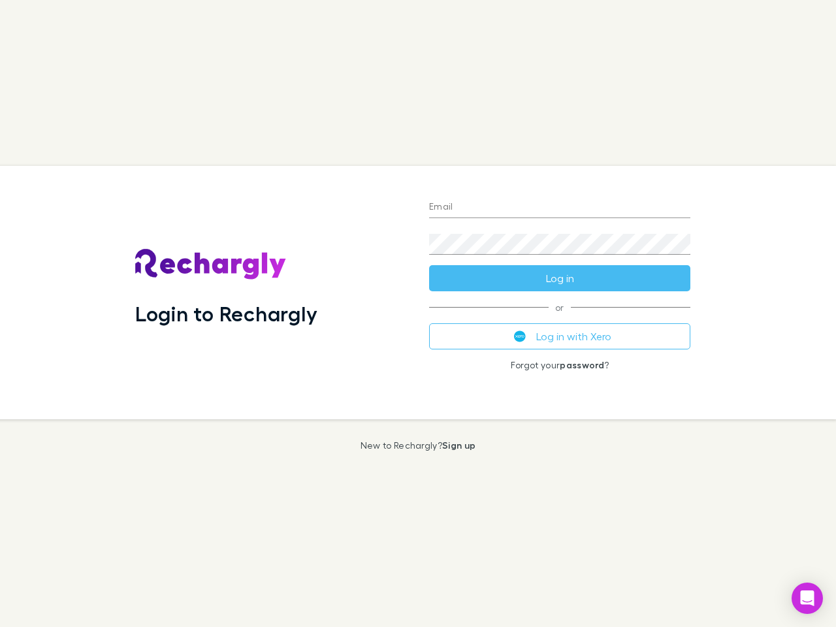
click at [418, 314] on div "Login to Rechargly" at bounding box center [272, 292] width 294 height 253
click at [560, 208] on input "Email" at bounding box center [559, 207] width 261 height 21
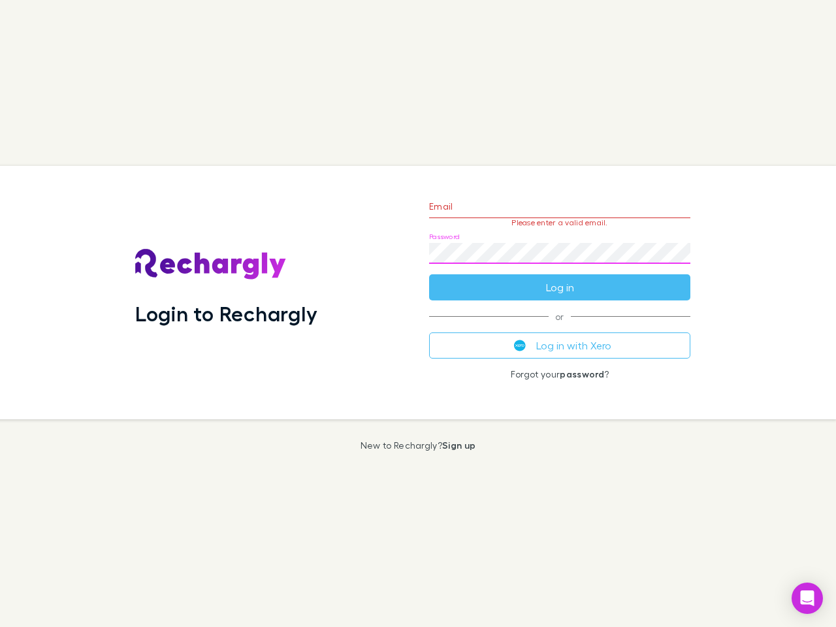
click at [560, 278] on form "Email Please enter a valid email. Password Log in" at bounding box center [559, 244] width 261 height 114
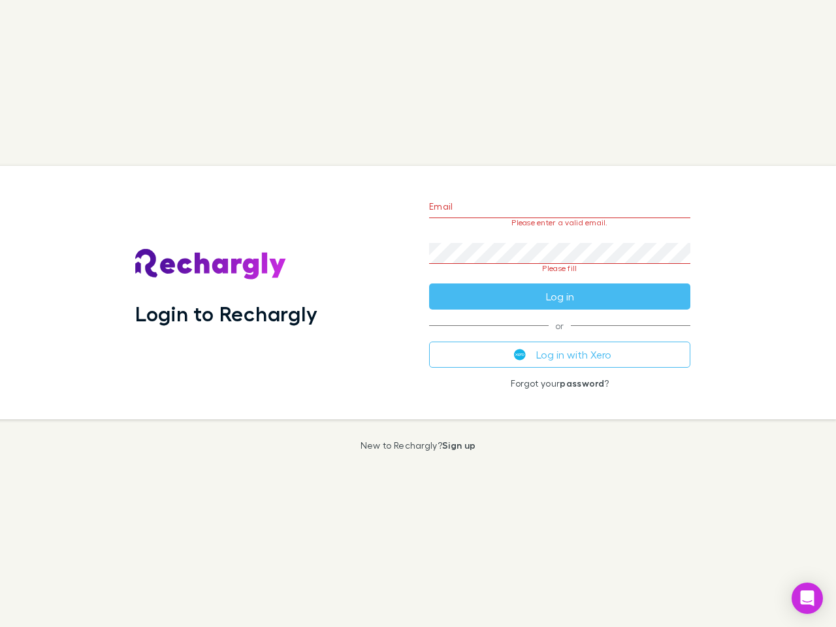
click at [560, 336] on div "Email Please enter a valid email. Password Please fill Log in or Log in with Xe…" at bounding box center [560, 292] width 282 height 253
click at [807, 598] on icon "Open Intercom Messenger" at bounding box center [808, 598] width 14 height 16
